Goal: Find specific page/section: Find specific page/section

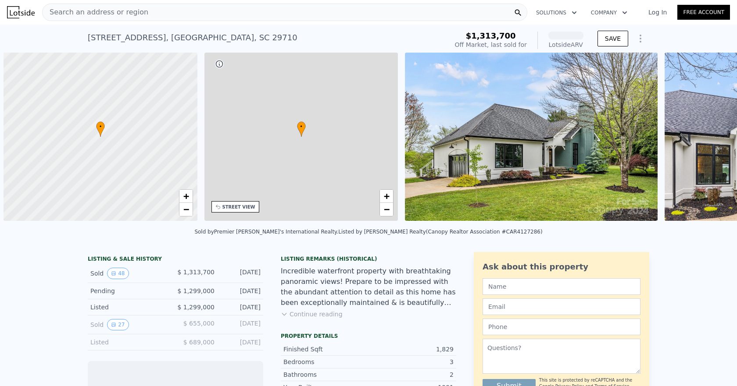
scroll to position [0, 4]
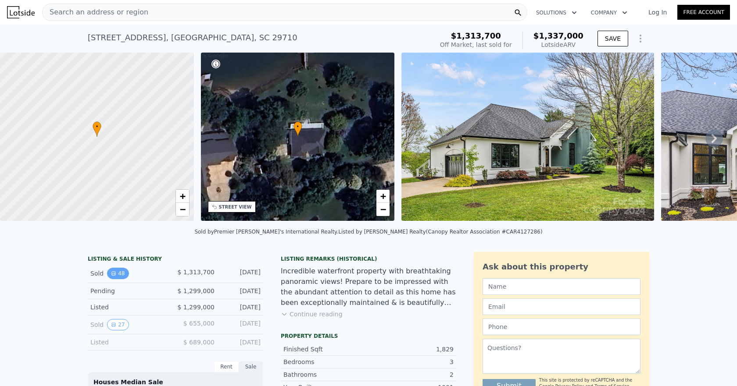
click at [117, 279] on button "48" at bounding box center [117, 273] width 21 height 11
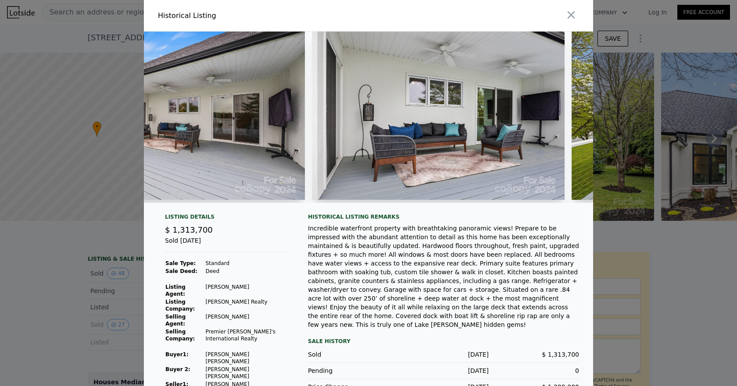
scroll to position [0, 8161]
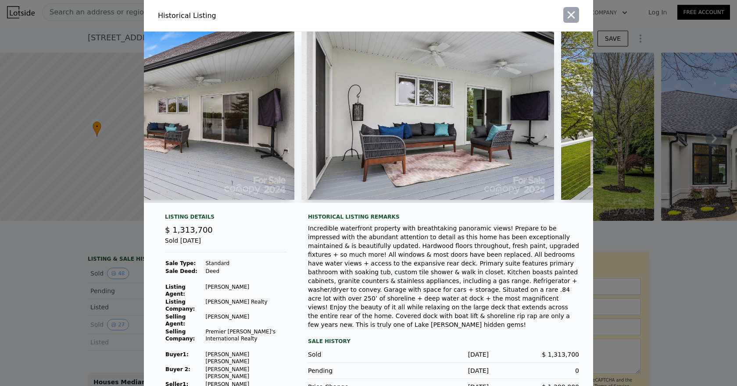
click at [565, 16] on icon "button" at bounding box center [571, 15] width 12 height 12
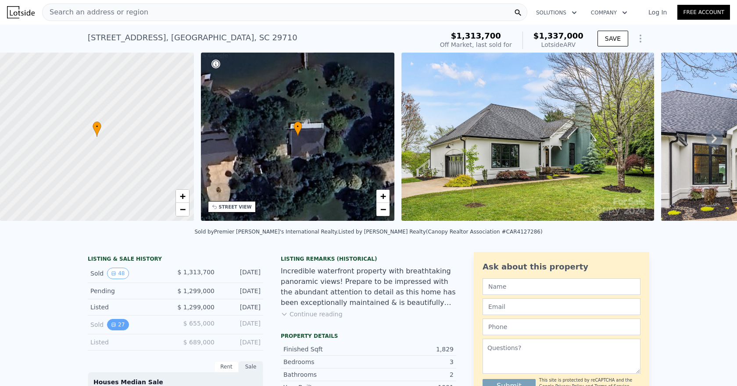
click at [112, 328] on icon "View historical data" at bounding box center [113, 324] width 5 height 5
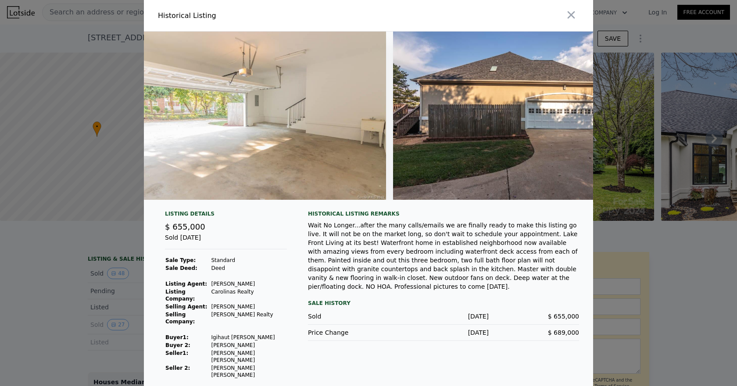
scroll to position [0, 5906]
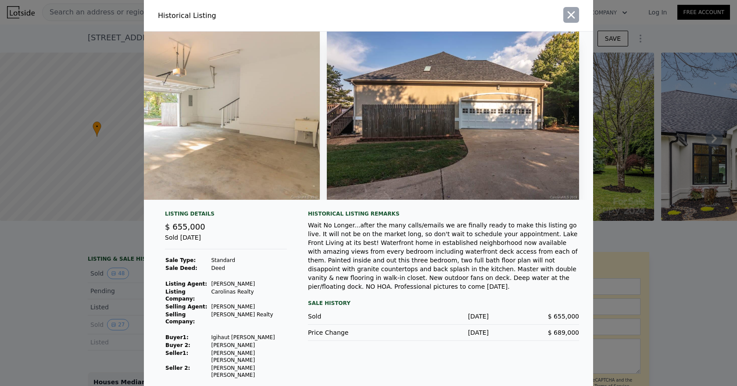
click at [574, 21] on icon "button" at bounding box center [571, 15] width 12 height 12
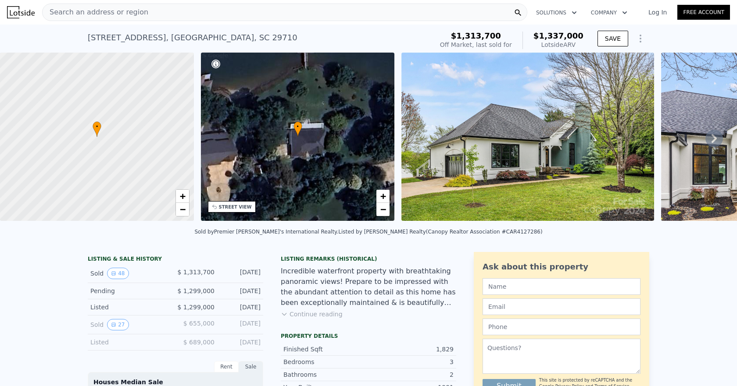
click at [322, 319] on button "Continue reading" at bounding box center [312, 314] width 62 height 9
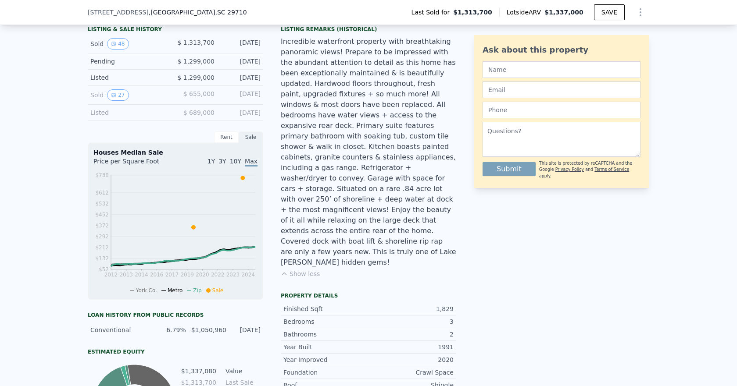
scroll to position [172, 0]
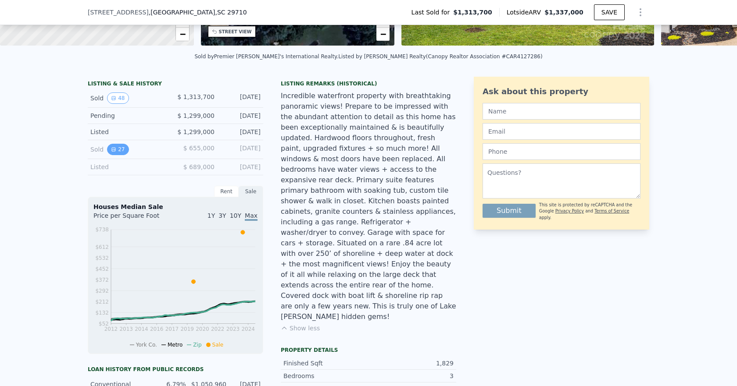
click at [115, 155] on button "27" at bounding box center [117, 149] width 21 height 11
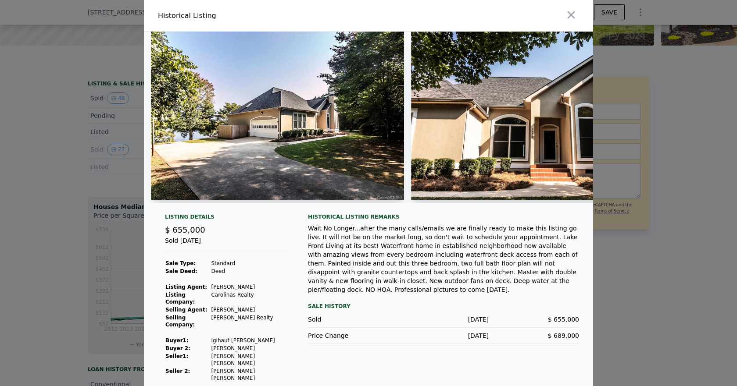
click at [77, 254] on div at bounding box center [368, 193] width 737 height 386
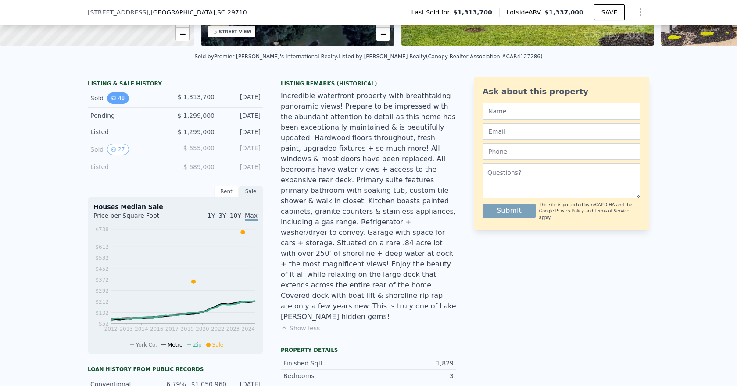
click at [118, 103] on button "48" at bounding box center [117, 98] width 21 height 11
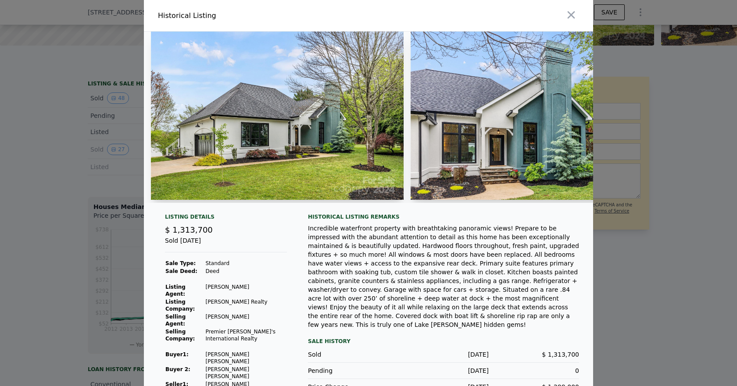
click at [46, 220] on div at bounding box center [368, 193] width 737 height 386
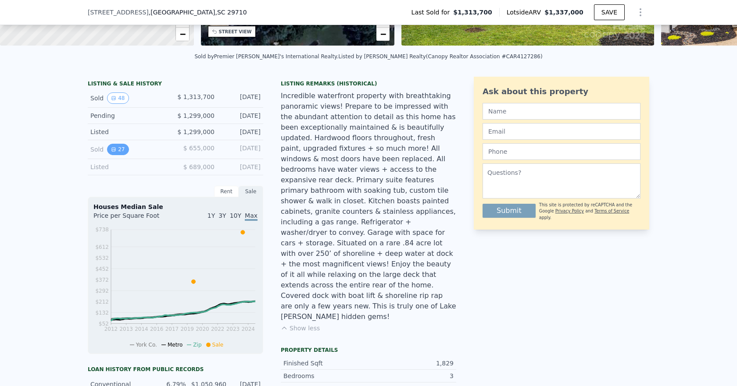
click at [118, 155] on button "27" at bounding box center [117, 149] width 21 height 11
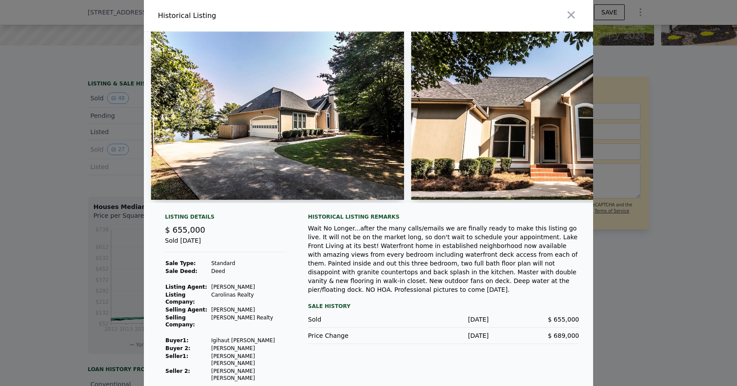
click at [99, 227] on div at bounding box center [368, 193] width 737 height 386
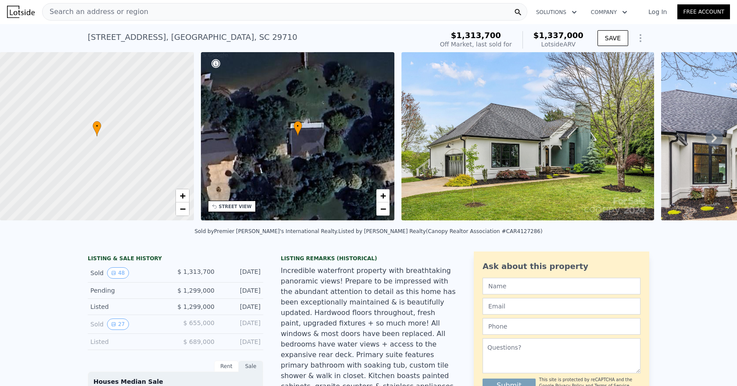
scroll to position [0, 0]
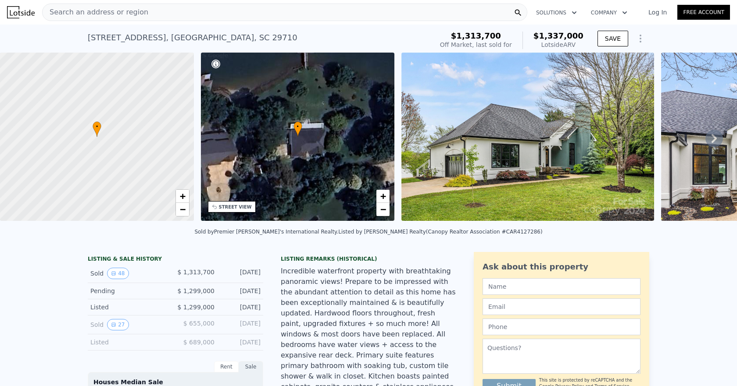
click at [161, 5] on div "Search an address or region" at bounding box center [284, 13] width 485 height 18
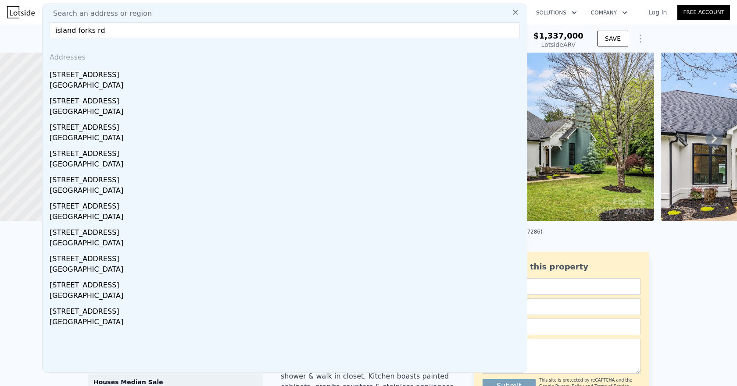
type input "island forks rd"
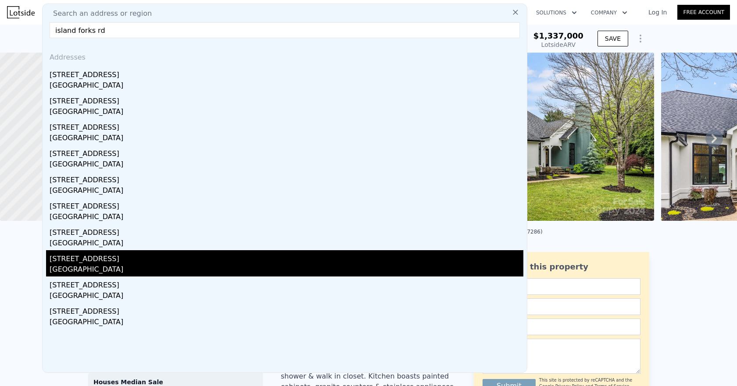
click at [93, 265] on div "[GEOGRAPHIC_DATA]" at bounding box center [287, 271] width 474 height 12
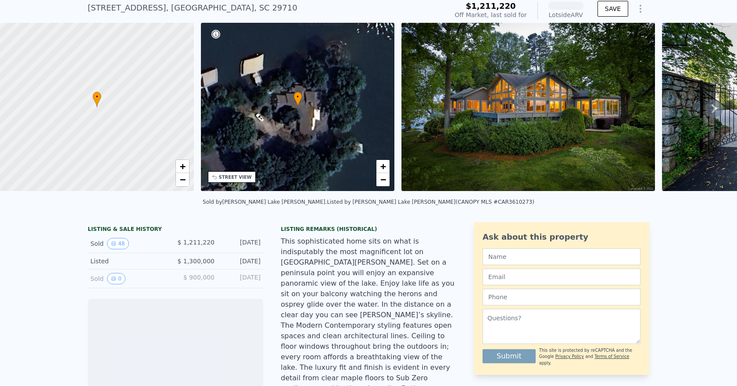
scroll to position [41, 0]
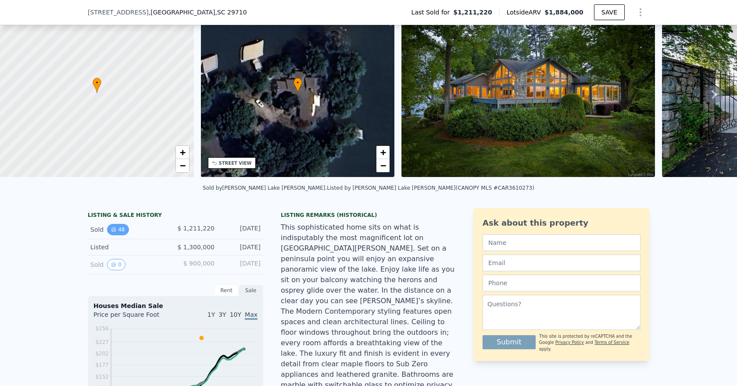
click at [112, 232] on icon "View historical data" at bounding box center [113, 229] width 5 height 5
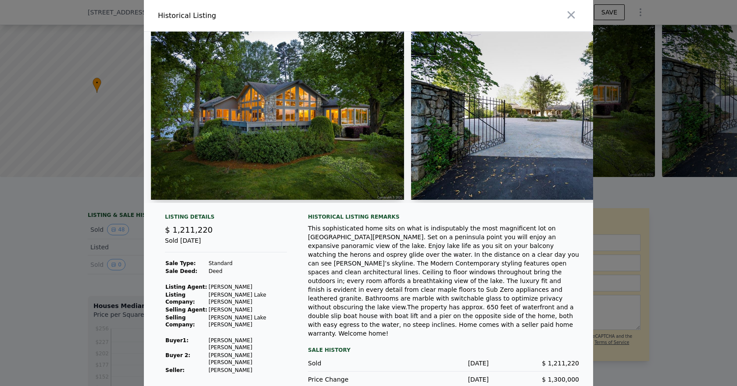
click at [74, 248] on div at bounding box center [368, 193] width 737 height 386
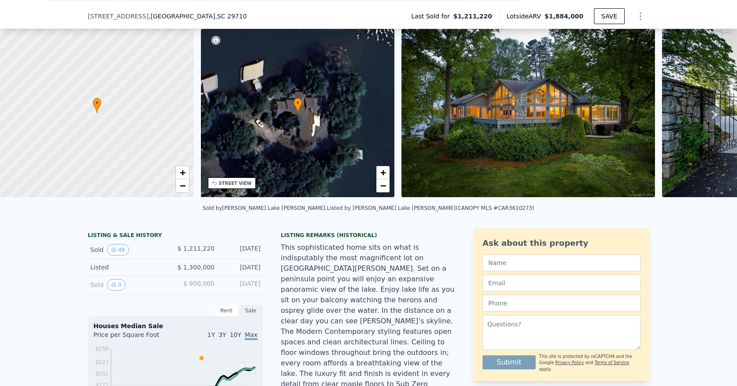
scroll to position [0, 0]
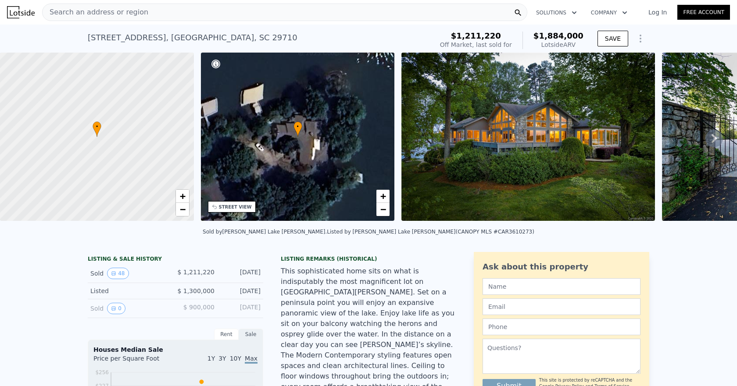
click at [149, 11] on div "Search an address or region" at bounding box center [284, 13] width 485 height 18
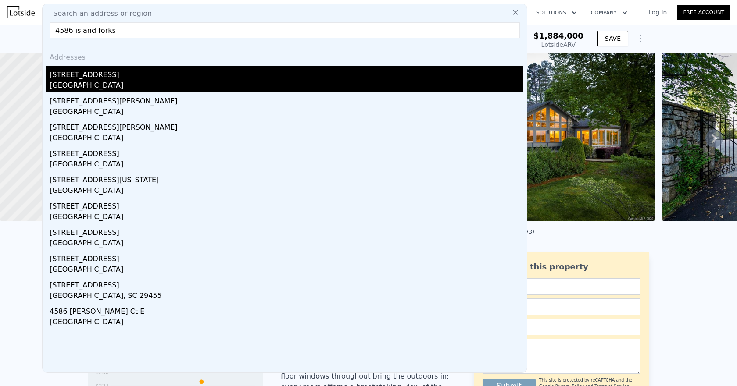
type input "4586 island forks"
click at [122, 69] on div "[STREET_ADDRESS]" at bounding box center [287, 73] width 474 height 14
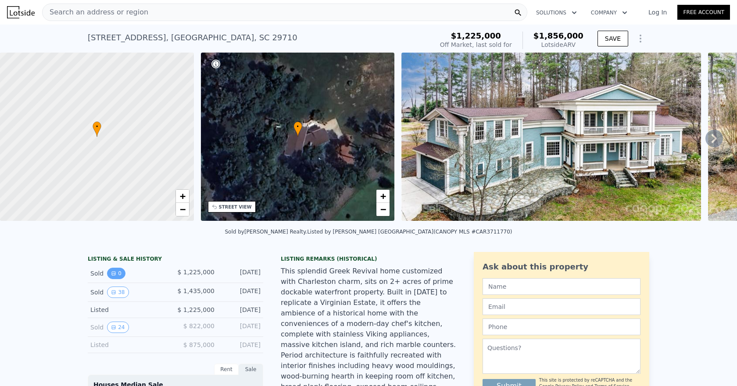
click at [112, 276] on icon "View historical data" at bounding box center [113, 273] width 5 height 5
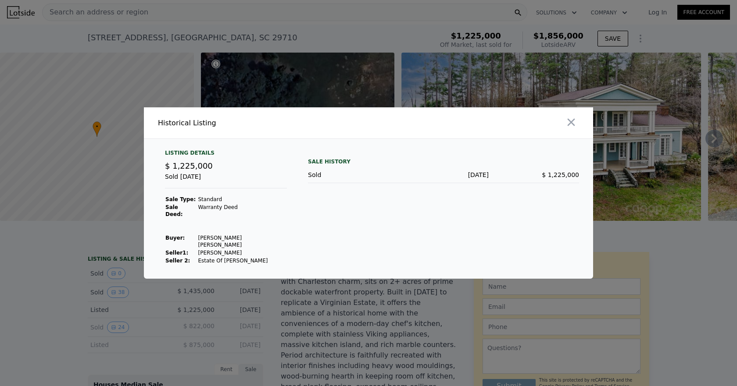
click at [112, 298] on div at bounding box center [368, 193] width 737 height 386
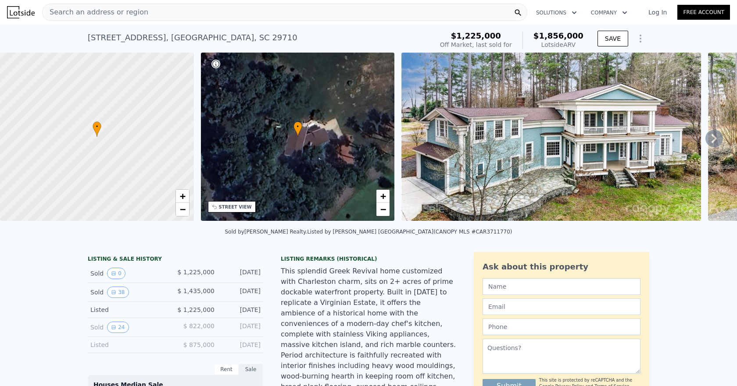
click at [112, 298] on button "38" at bounding box center [117, 292] width 21 height 11
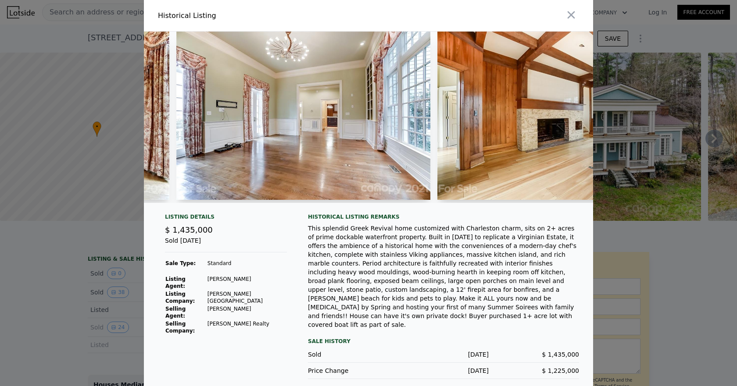
scroll to position [0, 2117]
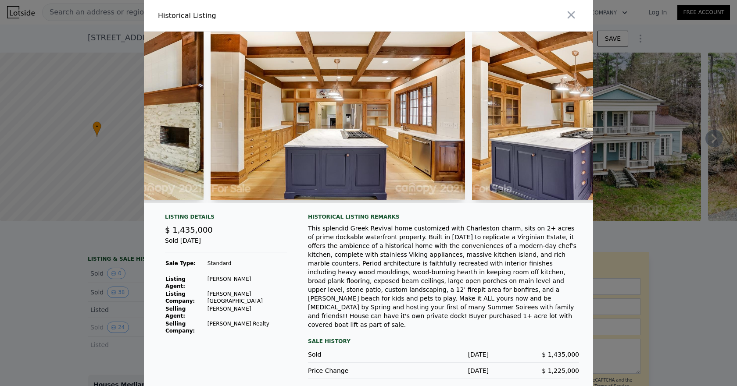
drag, startPoint x: 327, startPoint y: 207, endPoint x: 371, endPoint y: 207, distance: 43.9
click at [371, 203] on div at bounding box center [338, 118] width 254 height 172
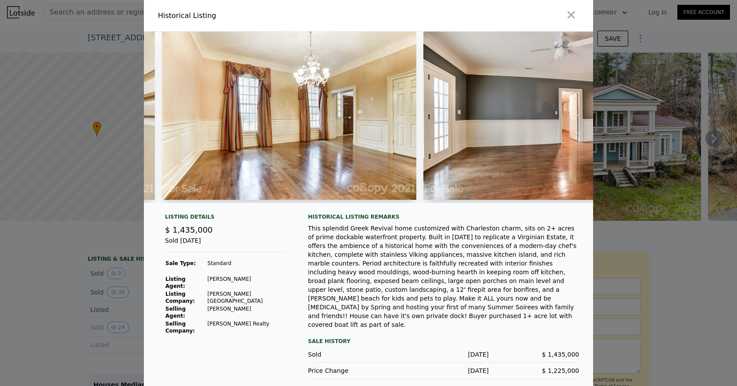
scroll to position [0, 4626]
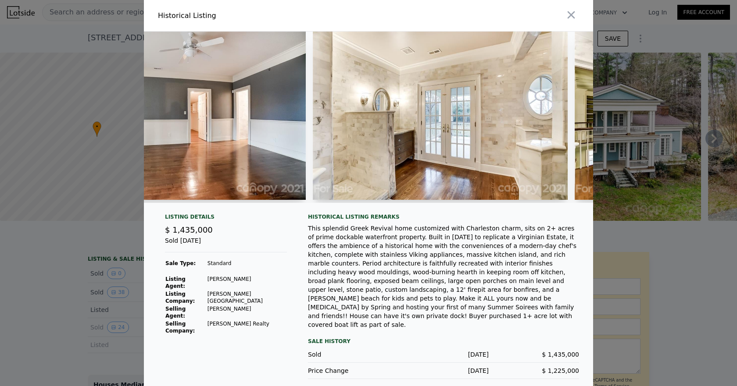
click at [97, 245] on div at bounding box center [368, 193] width 737 height 386
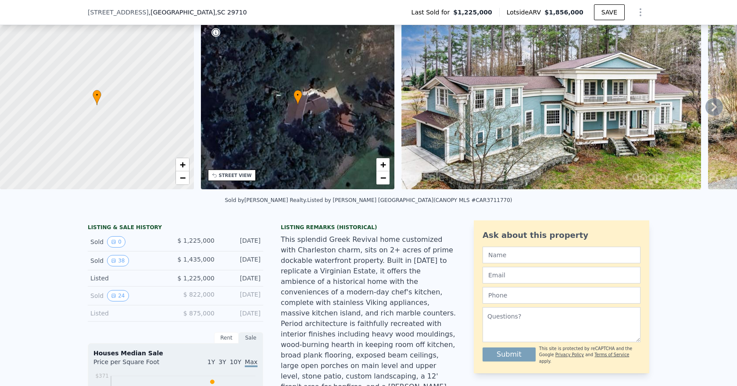
scroll to position [41, 0]
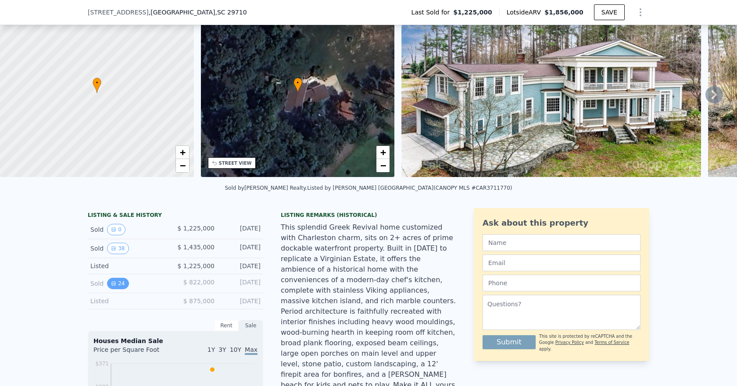
click at [116, 290] on button "24" at bounding box center [117, 283] width 21 height 11
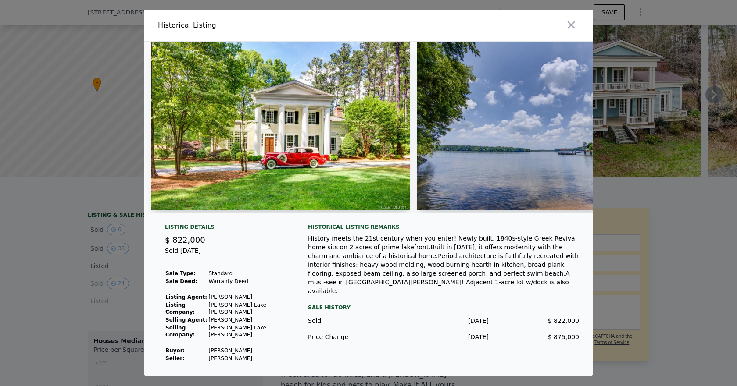
drag, startPoint x: 248, startPoint y: 351, endPoint x: 211, endPoint y: 356, distance: 36.7
click at [211, 356] on td "[PERSON_NAME]" at bounding box center [247, 359] width 79 height 8
copy td "[PERSON_NAME]"
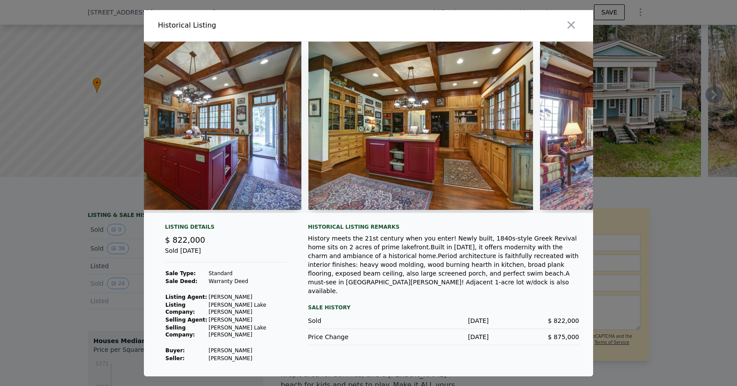
scroll to position [0, 1503]
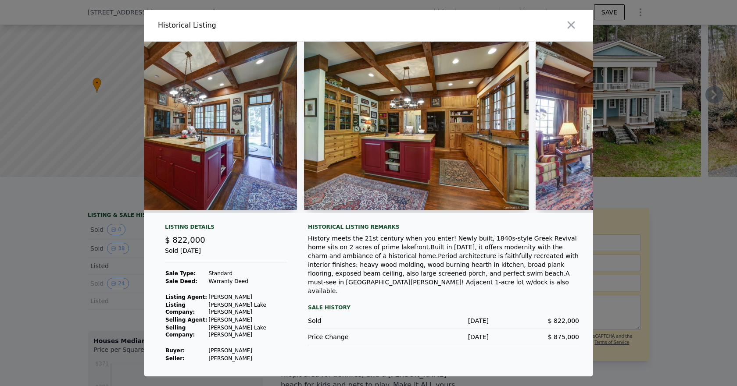
click at [63, 176] on div at bounding box center [368, 193] width 737 height 386
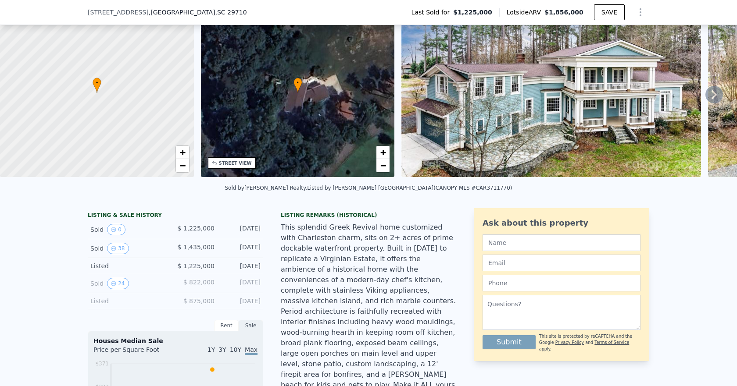
click at [226, 167] on div "STREET VIEW" at bounding box center [232, 162] width 48 height 11
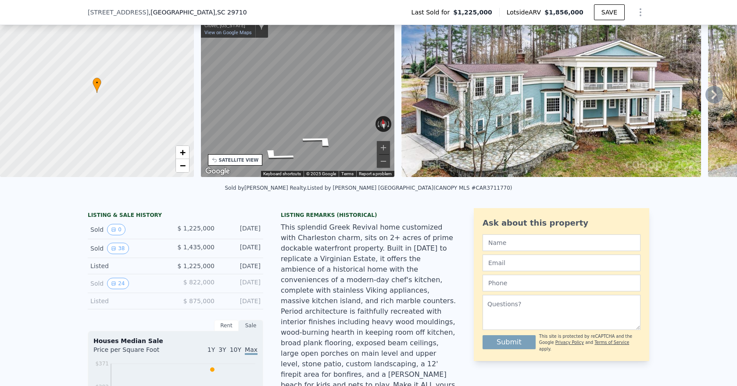
click at [193, 120] on div "• + − • + − STREET VIEW ← Move left → Move right ↑ Move up ↓ Move down + Zoom i…" at bounding box center [368, 95] width 737 height 172
